Goal: Information Seeking & Learning: Learn about a topic

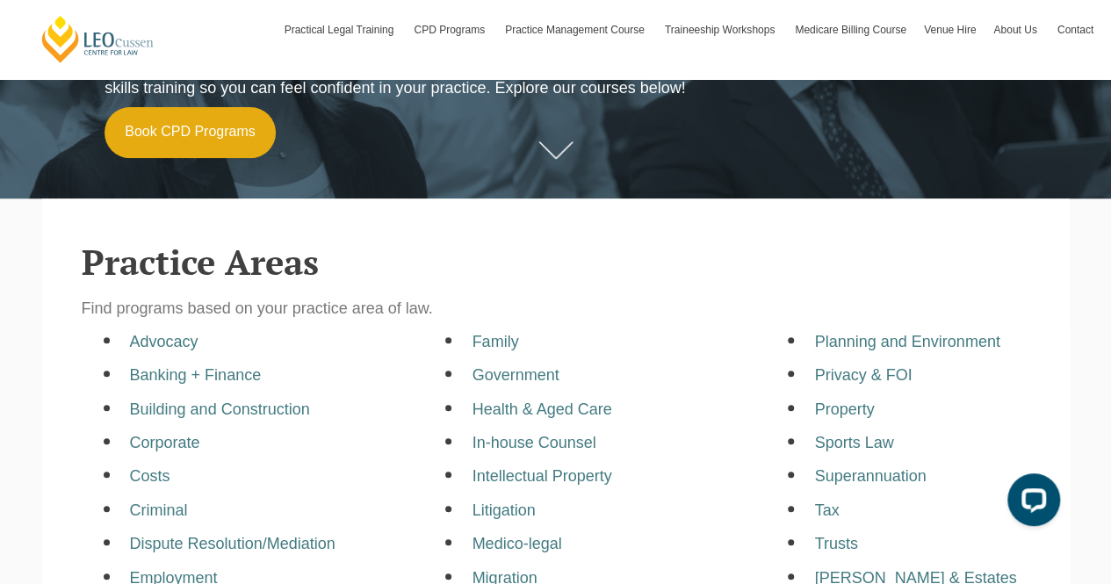
scroll to position [266, 0]
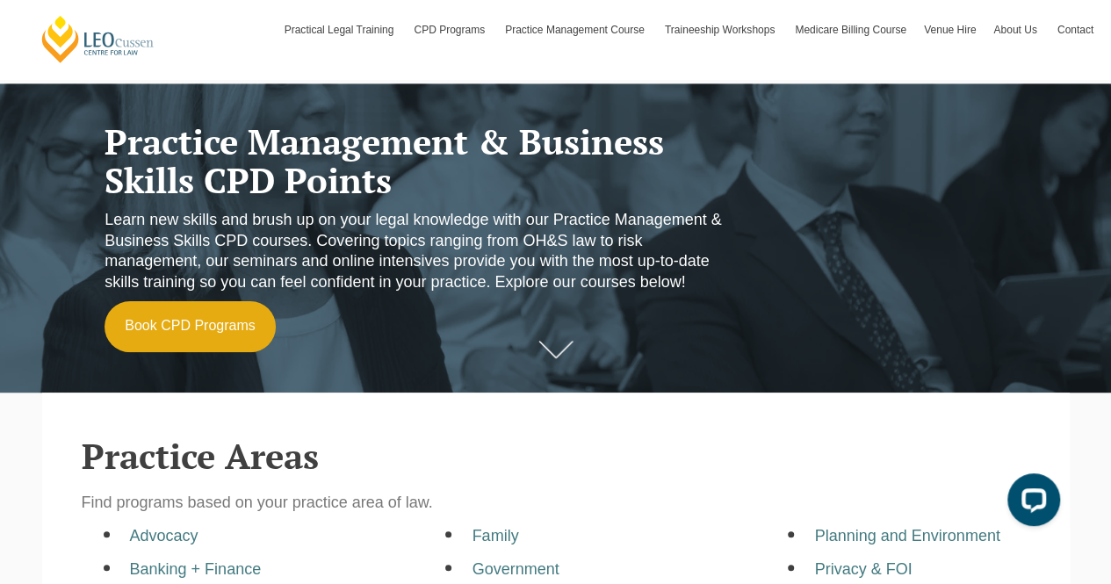
click at [578, 343] on link at bounding box center [556, 349] width 70 height 53
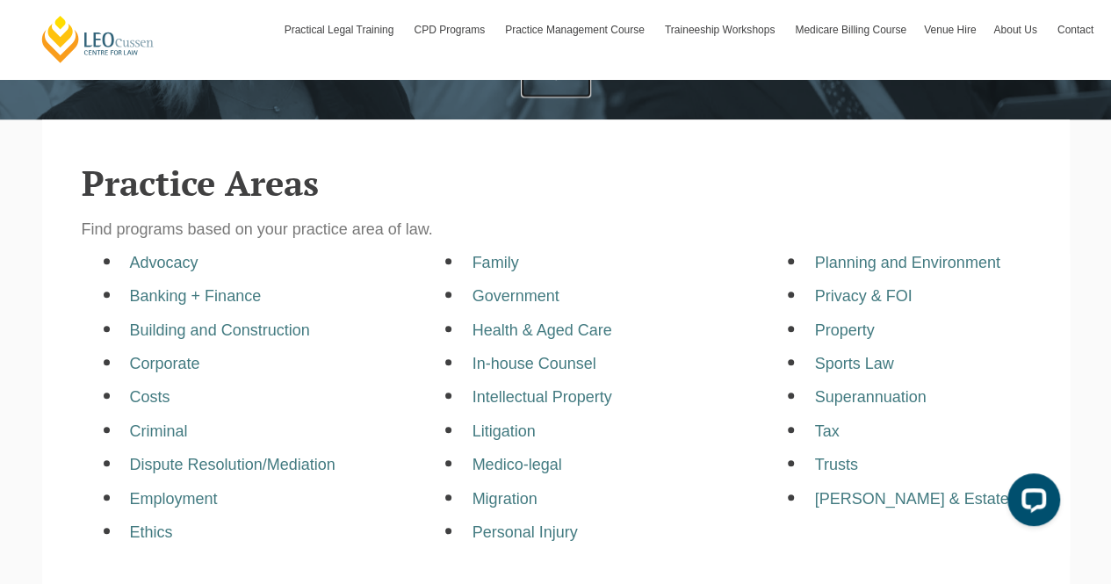
scroll to position [393, 0]
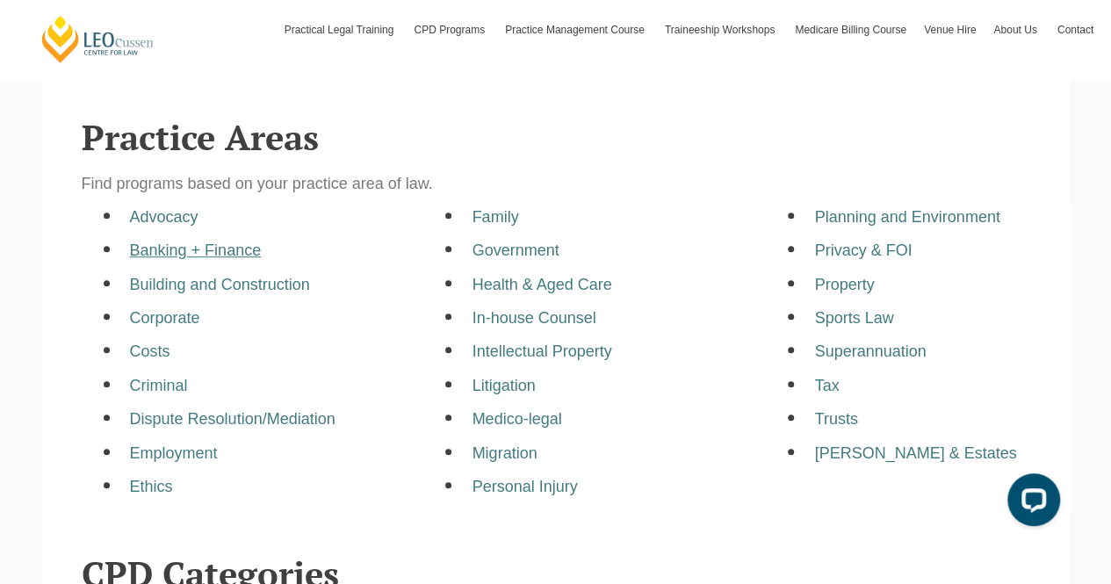
click at [219, 258] on a=pages/cpd-programs&taxons=pages/cpd-programs/practice-area/banking-plus-finance"] "Banking + Finance" at bounding box center [196, 250] width 132 height 18
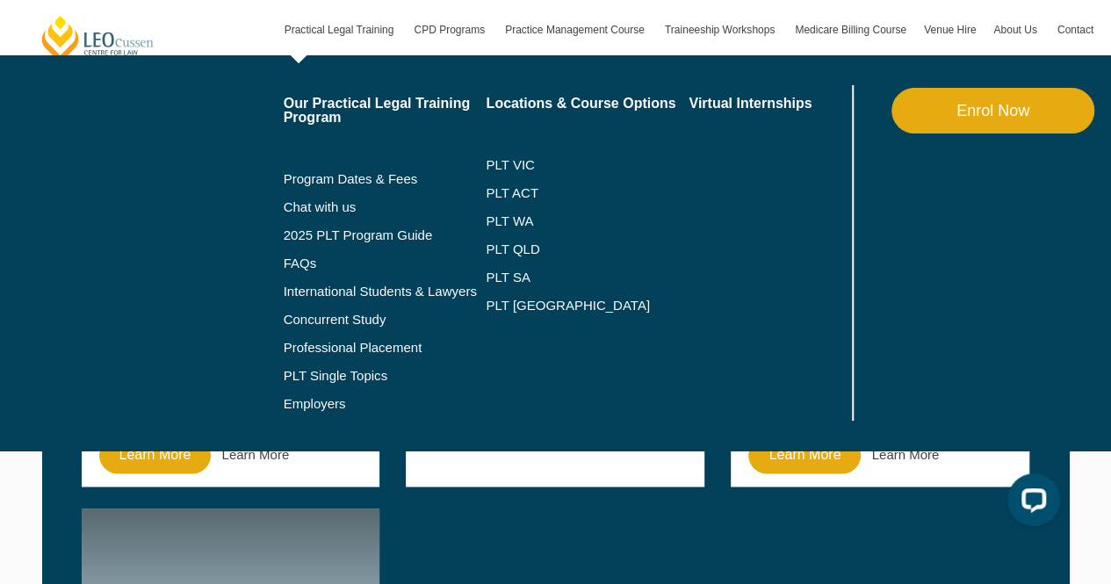
scroll to position [1287, 0]
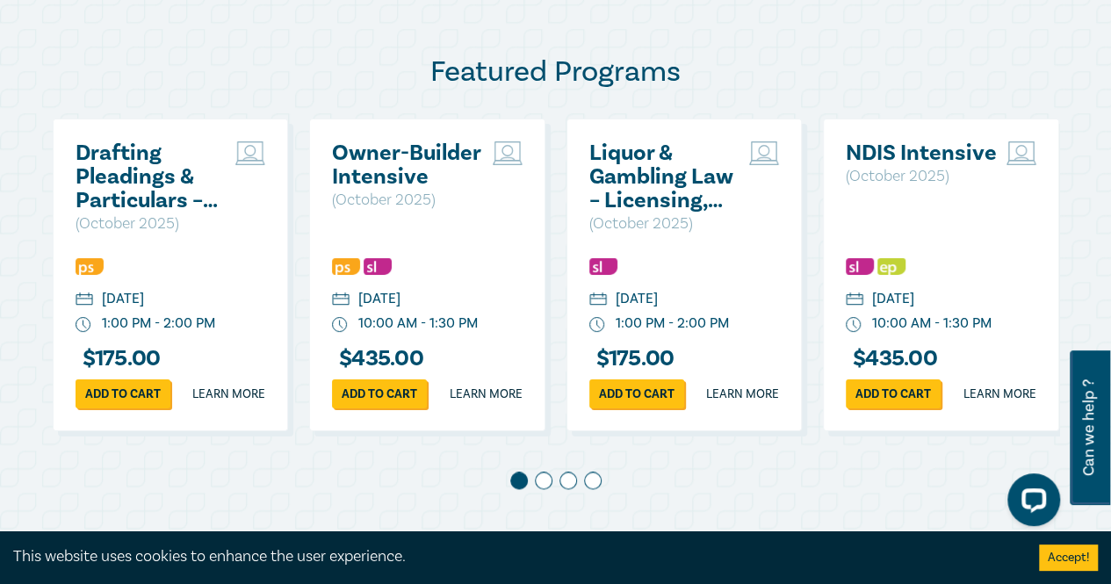
scroll to position [918, 0]
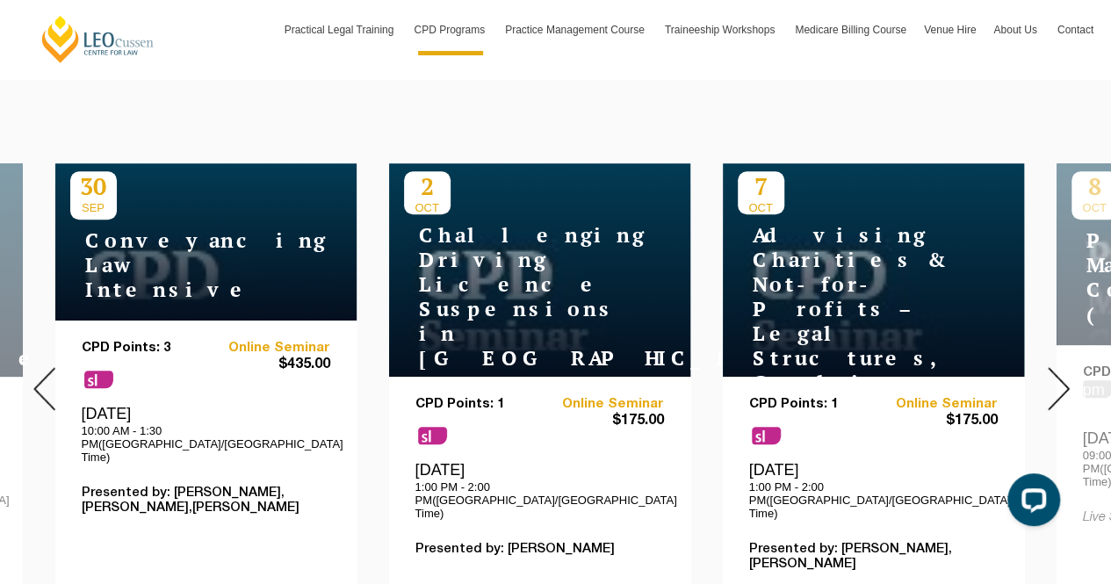
scroll to position [643, 0]
